Goal: Transaction & Acquisition: Purchase product/service

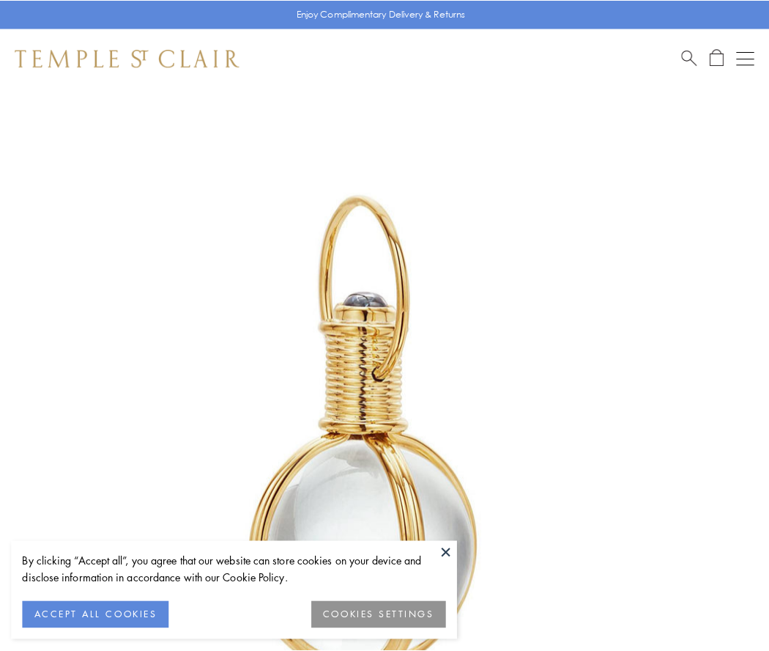
scroll to position [382, 0]
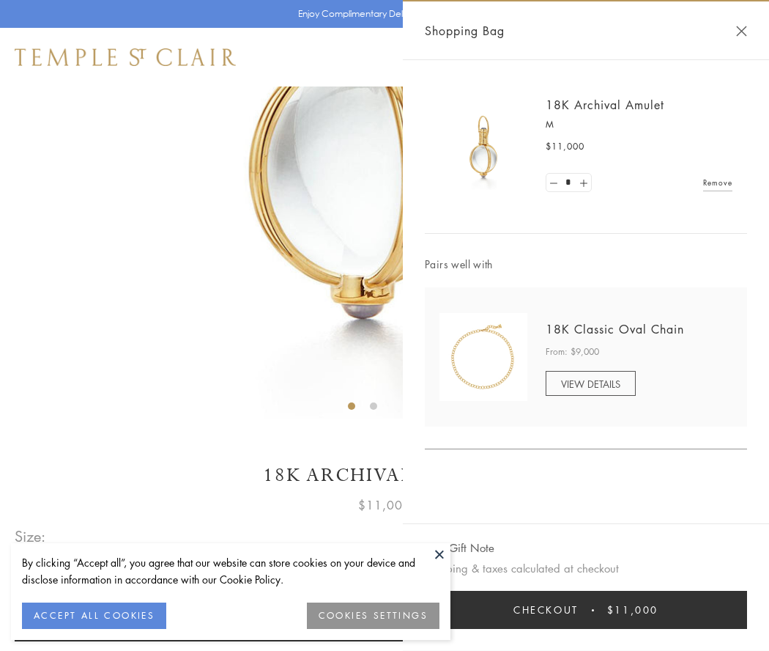
click at [586, 610] on button "Checkout $11,000" at bounding box center [586, 609] width 322 height 38
